Goal: Transaction & Acquisition: Book appointment/travel/reservation

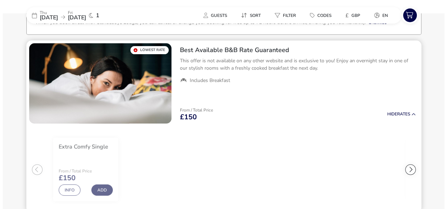
scroll to position [53, 0]
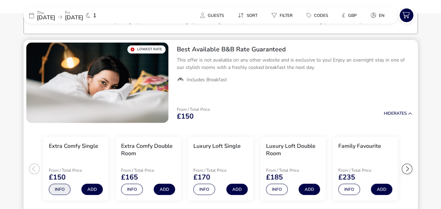
click at [53, 191] on button "Info" at bounding box center [60, 188] width 22 height 11
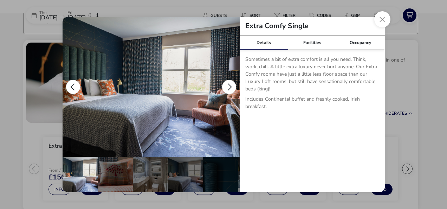
click at [229, 86] on button "details" at bounding box center [229, 87] width 14 height 14
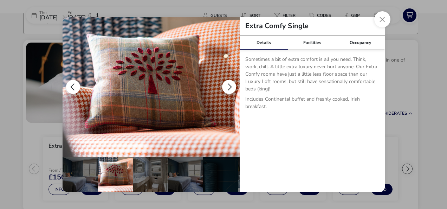
click at [229, 86] on button "details" at bounding box center [229, 87] width 14 height 14
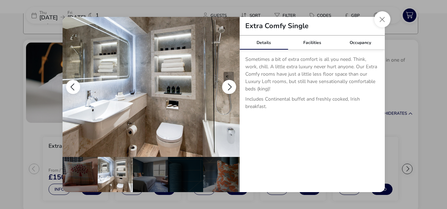
click at [229, 86] on button "details" at bounding box center [229, 87] width 14 height 14
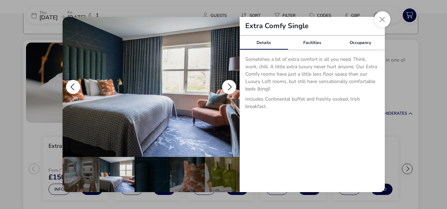
click at [229, 86] on button "details" at bounding box center [229, 87] width 14 height 14
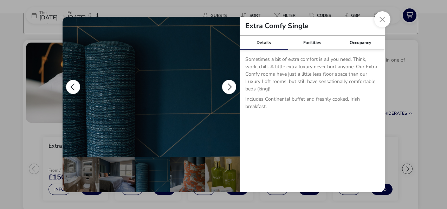
click at [229, 86] on button "details" at bounding box center [229, 87] width 14 height 14
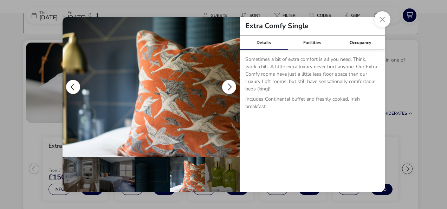
click at [229, 86] on button "details" at bounding box center [229, 87] width 14 height 14
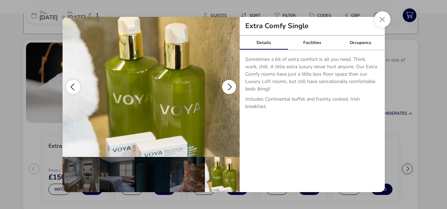
click at [229, 86] on button "details" at bounding box center [229, 87] width 14 height 14
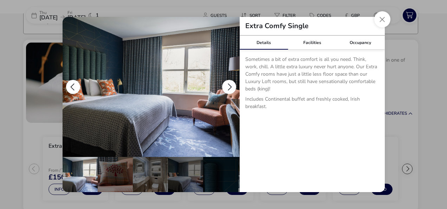
click at [229, 86] on button "details" at bounding box center [229, 87] width 14 height 14
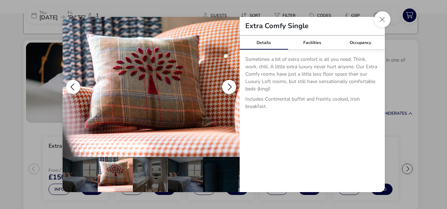
click at [229, 86] on button "details" at bounding box center [229, 87] width 14 height 14
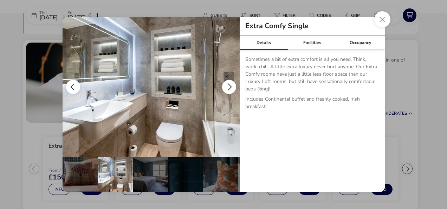
click at [229, 86] on button "details" at bounding box center [229, 87] width 14 height 14
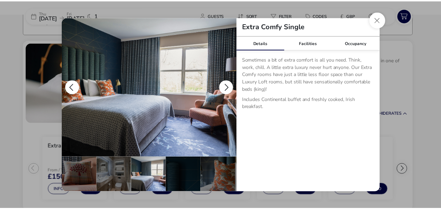
scroll to position [0, 68]
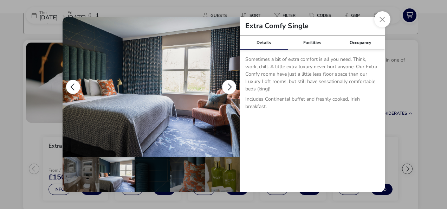
click at [229, 86] on button "details" at bounding box center [229, 87] width 14 height 14
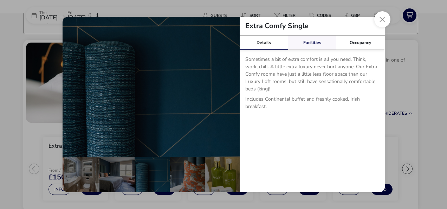
click at [322, 47] on link "Facilities" at bounding box center [312, 42] width 48 height 14
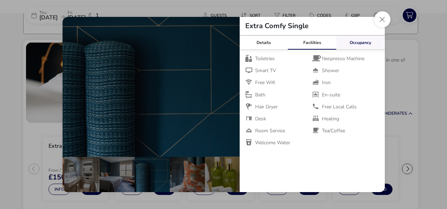
click at [345, 42] on link "Occupancy" at bounding box center [360, 42] width 48 height 14
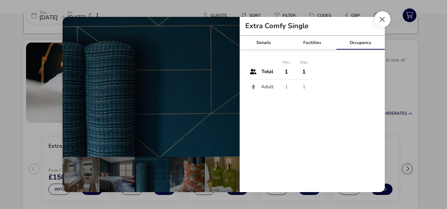
click at [378, 21] on button "Close dialog" at bounding box center [382, 19] width 16 height 16
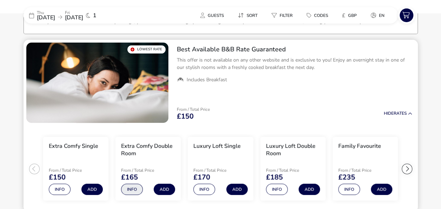
click at [131, 191] on button "Info" at bounding box center [132, 188] width 22 height 11
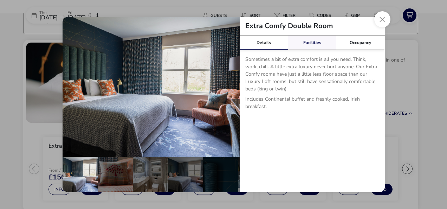
click at [311, 41] on link "Facilities" at bounding box center [312, 42] width 48 height 14
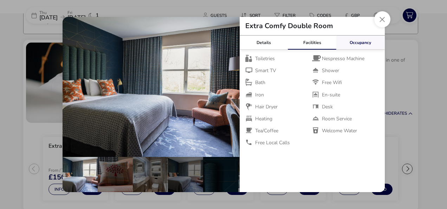
click at [349, 37] on link "Occupancy" at bounding box center [360, 42] width 48 height 14
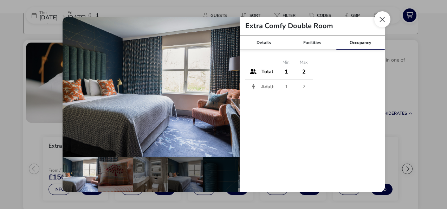
click at [380, 15] on button "Close dialog" at bounding box center [382, 19] width 16 height 16
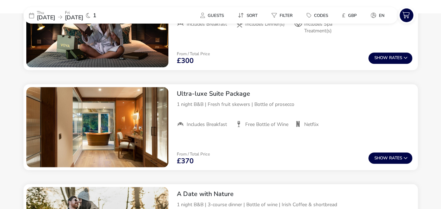
scroll to position [594, 0]
